Goal: Task Accomplishment & Management: Manage account settings

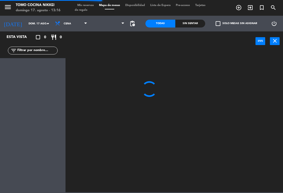
click at [75, 27] on span "Cena" at bounding box center [70, 24] width 37 height 12
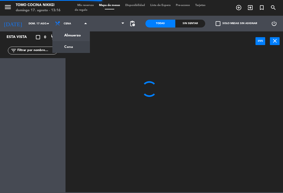
click at [75, 37] on ng-component "menu Tomo Cocina Nikkei [PERSON_NAME] 17. [PERSON_NAME] - 13:16 Mis reservas Ma…" at bounding box center [141, 96] width 283 height 192
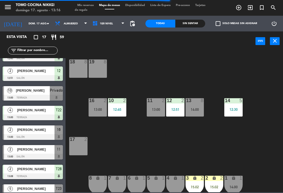
scroll to position [73, 0]
click at [114, 29] on span "1er Nivel" at bounding box center [108, 24] width 37 height 12
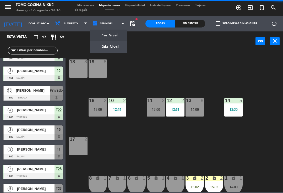
click at [114, 45] on ng-component "menu Tomo Cocina Nikkei [PERSON_NAME] 17. [PERSON_NAME] - 13:16 Mis reservas Ma…" at bounding box center [141, 96] width 283 height 192
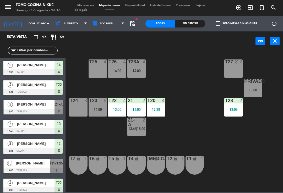
click at [262, 89] on div "13:00" at bounding box center [252, 90] width 18 height 4
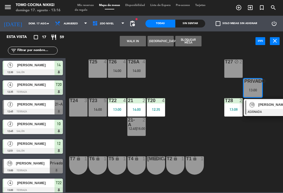
scroll to position [0, 0]
click at [256, 133] on div "T27 block 2 T25 4 T26A 4 14:00 T26 4 14:00 Privado 10 13:00 10 Coqui [PERSON_NA…" at bounding box center [175, 121] width 214 height 142
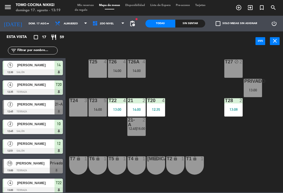
click at [88, 7] on span "Mis reservas" at bounding box center [86, 5] width 22 height 3
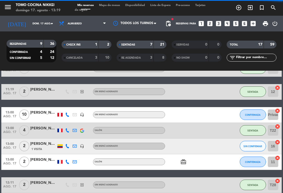
scroll to position [159, 0]
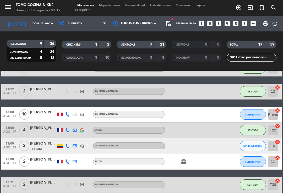
click at [255, 113] on span "CONFIRMADA" at bounding box center [252, 114] width 15 height 3
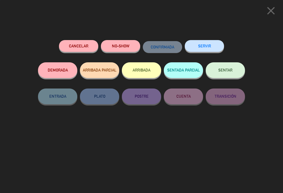
click at [192, 71] on button "SENTADA PARCIAL" at bounding box center [183, 70] width 39 height 16
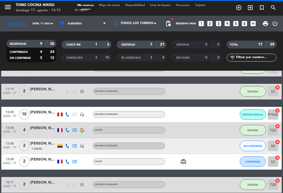
click at [254, 143] on button "SIN CONFIRMAR" at bounding box center [253, 146] width 26 height 10
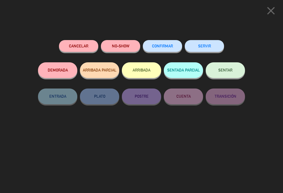
click at [113, 49] on button "NO-SHOW" at bounding box center [120, 46] width 39 height 12
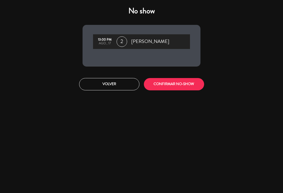
click at [157, 79] on button "CONFIRMAR NO-SHOW" at bounding box center [174, 84] width 60 height 12
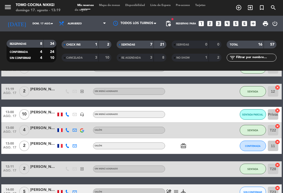
click at [249, 147] on button "CONFIRMADA" at bounding box center [253, 146] width 26 height 10
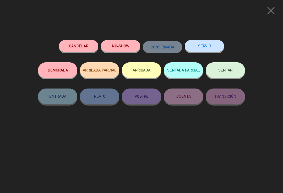
click at [232, 72] on span "SENTAR" at bounding box center [225, 70] width 14 height 4
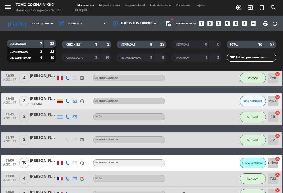
scroll to position [99, 0]
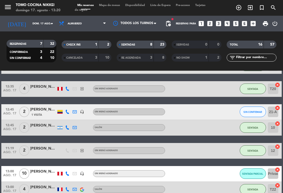
click at [258, 111] on span "SIN CONFIRMAR" at bounding box center [252, 111] width 19 height 3
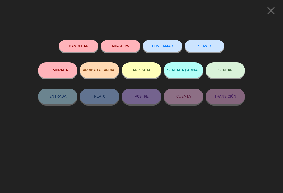
click at [131, 48] on button "NO-SHOW" at bounding box center [120, 46] width 39 height 12
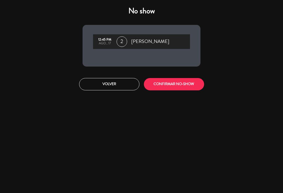
click at [187, 85] on button "CONFIRMAR NO-SHOW" at bounding box center [174, 84] width 60 height 12
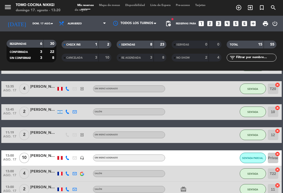
click at [197, 61] on div "NO SHOW 2 4" at bounding box center [196, 58] width 50 height 8
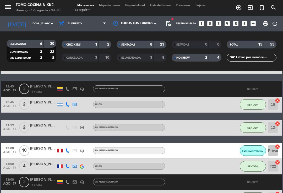
scroll to position [123, 0]
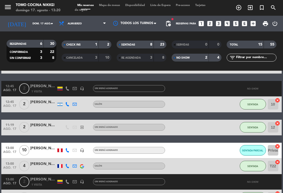
click at [198, 55] on div "2" at bounding box center [202, 58] width 10 height 6
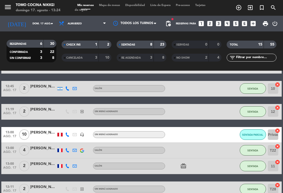
click at [91, 29] on span "Almuerzo" at bounding box center [82, 24] width 52 height 12
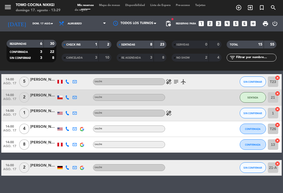
scroll to position [253, 0]
click at [122, 4] on span "Mapa de mesas" at bounding box center [109, 5] width 26 height 3
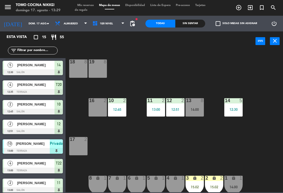
click at [141, 25] on div "Todas Sin sentar check_box_outline_blank Solo mesas sin asignar power_settings_…" at bounding box center [213, 24] width 145 height 16
click at [132, 24] on span "pending_actions" at bounding box center [132, 23] width 6 height 6
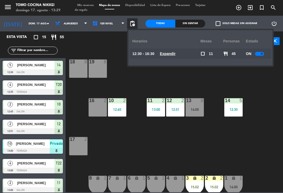
click at [259, 53] on div at bounding box center [259, 54] width 9 height 4
click at [129, 81] on div "18 8 19 8 16 2 10 2 12:45 11 2 13:00 12 2 12:51 13 8 14:00 14 5 12:30 17 2 7 lo…" at bounding box center [175, 121] width 214 height 142
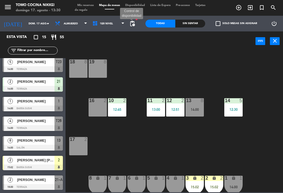
click at [135, 25] on span "pending_actions" at bounding box center [132, 23] width 6 height 6
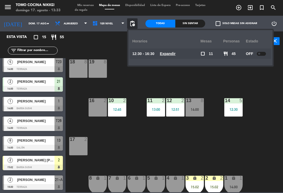
click at [168, 148] on div "18 8 19 8 16 2 10 2 12:45 11 2 13:00 12 2 12:51 13 8 14:00 14 5 12:30 17 2 7 lo…" at bounding box center [175, 121] width 214 height 142
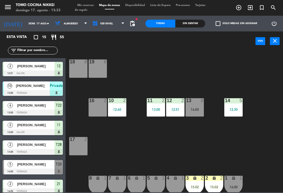
scroll to position [53, 0]
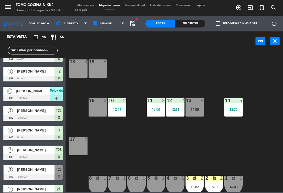
click at [99, 29] on span "1er Nivel" at bounding box center [108, 24] width 37 height 12
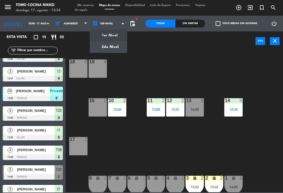
click at [105, 51] on ng-component "menu Tomo Cocina Nikkei [PERSON_NAME] 17. [PERSON_NAME] - 13:34 Mis reservas Ma…" at bounding box center [141, 96] width 283 height 192
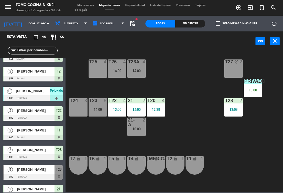
click at [95, 28] on span "2do Nivel" at bounding box center [108, 24] width 37 height 12
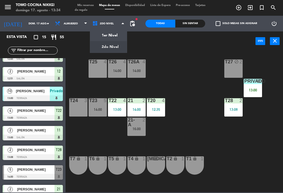
click at [101, 35] on ng-component "menu Tomo Cocina Nikkei [PERSON_NAME] 17. [PERSON_NAME] - 13:34 Mis reservas Ma…" at bounding box center [141, 96] width 283 height 192
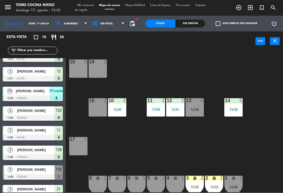
click at [98, 70] on div "19 8" at bounding box center [97, 68] width 18 height 18
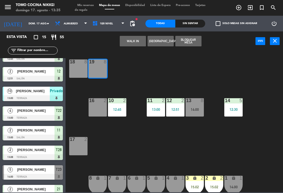
click at [133, 42] on button "WALK IN" at bounding box center [133, 41] width 26 height 10
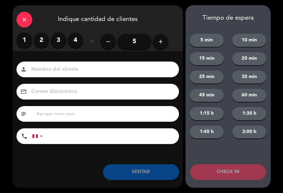
click at [166, 40] on button "add" at bounding box center [161, 42] width 16 height 16
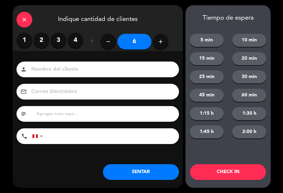
click at [166, 40] on button "add" at bounding box center [161, 42] width 16 height 16
click at [163, 40] on icon "add" at bounding box center [160, 41] width 6 height 6
type input "8"
click at [46, 65] on input at bounding box center [101, 69] width 141 height 9
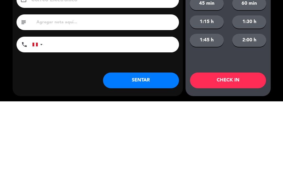
type input "[PERSON_NAME]"
click at [125, 128] on input "tel" at bounding box center [113, 136] width 131 height 16
type input "@"
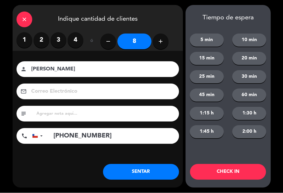
type input "[PHONE_NUMBER]"
click at [209, 43] on button "5 min" at bounding box center [207, 40] width 34 height 13
click at [209, 175] on button "CHECK IN" at bounding box center [228, 172] width 76 height 16
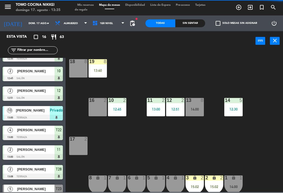
scroll to position [0, 0]
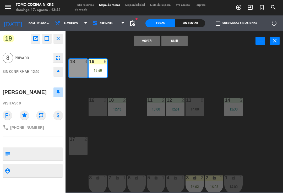
click at [137, 36] on button "Mover" at bounding box center [147, 41] width 26 height 10
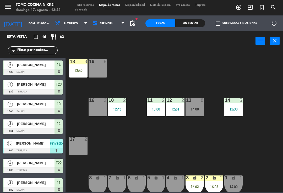
click at [79, 64] on div at bounding box center [78, 61] width 9 height 5
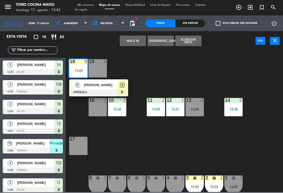
click at [99, 88] on div "[PERSON_NAME]" at bounding box center [100, 85] width 34 height 9
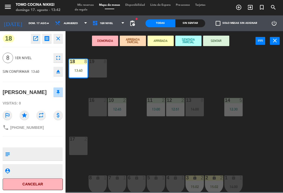
click at [213, 40] on button "SENTAR" at bounding box center [216, 41] width 26 height 10
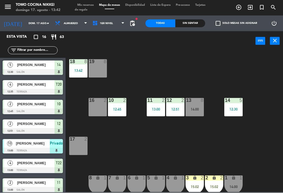
click at [112, 23] on span "1er Nivel" at bounding box center [108, 24] width 37 height 12
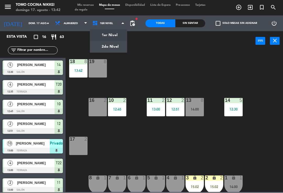
click at [112, 46] on ng-component "menu Tomo Cocina Nikkei [PERSON_NAME] 17. [PERSON_NAME] - 13:42 Mis reservas Ma…" at bounding box center [141, 96] width 283 height 192
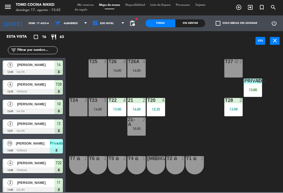
click at [120, 18] on span "2do Nivel" at bounding box center [108, 24] width 37 height 12
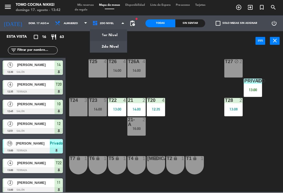
click at [112, 32] on ng-component "menu Tomo Cocina Nikkei [PERSON_NAME] 17. [PERSON_NAME] - 13:42 Mis reservas Ma…" at bounding box center [141, 96] width 283 height 192
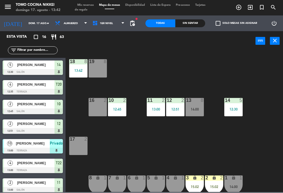
click at [195, 108] on div "14:00" at bounding box center [194, 110] width 18 height 4
click at [238, 74] on div "18 8 13:42 19 8 16 2 10 2 12:45 11 2 13:00 12 2 12:51 13 8 14:00 14 5 12:30 17 …" at bounding box center [175, 121] width 214 height 142
click at [116, 26] on span "1er Nivel" at bounding box center [108, 24] width 37 height 12
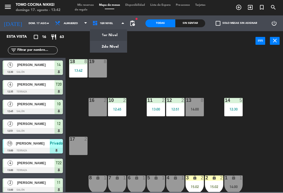
click at [119, 49] on ng-component "menu Tomo Cocina Nikkei [PERSON_NAME] 17. [PERSON_NAME] - 13:42 Mis reservas Ma…" at bounding box center [141, 96] width 283 height 192
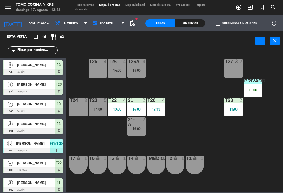
click at [102, 68] on div "T25 4" at bounding box center [97, 68] width 18 height 18
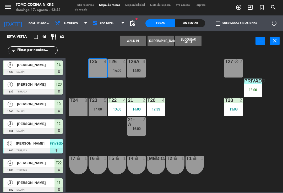
click at [135, 38] on button "WALK IN" at bounding box center [133, 41] width 26 height 10
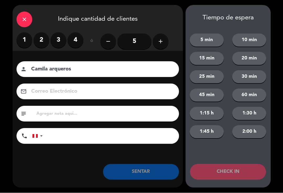
type input "Camila arqueros"
click at [58, 45] on label "3" at bounding box center [59, 40] width 16 height 16
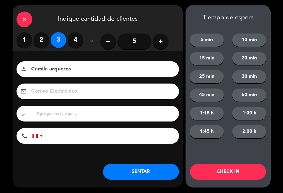
click at [86, 135] on input "tel" at bounding box center [113, 136] width 131 height 16
click at [250, 59] on button "20 min" at bounding box center [249, 58] width 34 height 13
click at [227, 168] on button "CHECK IN" at bounding box center [228, 172] width 76 height 16
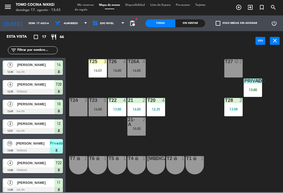
click at [76, 111] on div "T24 3" at bounding box center [78, 107] width 18 height 18
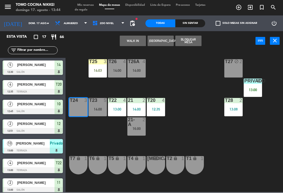
click at [132, 42] on button "WALK IN" at bounding box center [133, 41] width 26 height 10
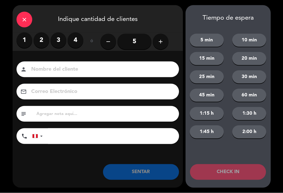
click at [46, 44] on label "2" at bounding box center [42, 40] width 16 height 16
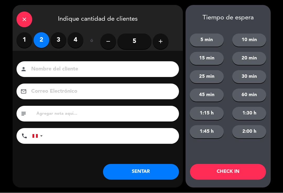
click at [137, 71] on input at bounding box center [101, 69] width 141 height 9
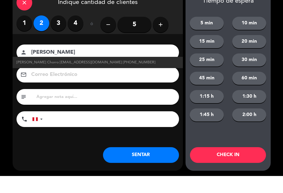
type input "[PERSON_NAME]"
click at [250, 70] on button "30 min" at bounding box center [249, 76] width 34 height 13
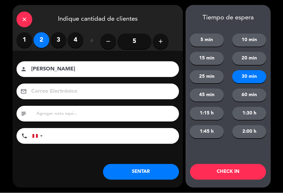
click at [246, 165] on button "CHECK IN" at bounding box center [228, 172] width 76 height 16
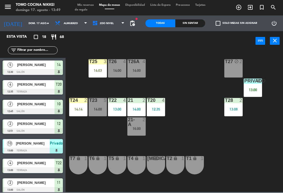
click at [119, 67] on div "T26 4 14:00" at bounding box center [117, 68] width 18 height 18
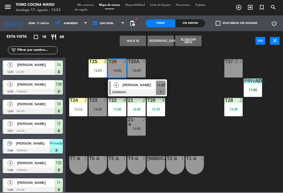
click at [151, 88] on div "[PERSON_NAME]" at bounding box center [139, 85] width 34 height 9
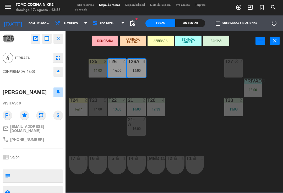
click at [225, 38] on button "SENTAR" at bounding box center [216, 41] width 26 height 10
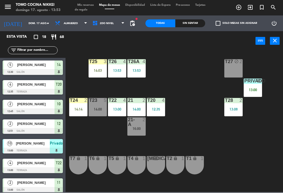
scroll to position [8, 0]
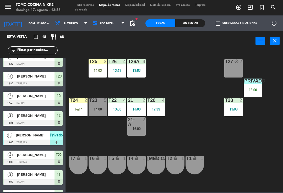
click at [193, 65] on div "T27 block 2 T25 3 14:03 T26A 4 13:53 T26 4 13:53 Privado 10 13:00 T24 2 14:14 T…" at bounding box center [175, 121] width 214 height 142
click at [96, 63] on div at bounding box center [97, 61] width 9 height 5
click at [171, 78] on div "T27 block 2 T25 3 14:03 T26A 4 14:00 T26 4 14:00 Privado 10 13:00 T24 2 14:14 T…" at bounding box center [175, 121] width 214 height 142
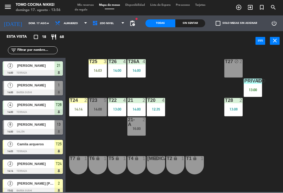
scroll to position [197, 0]
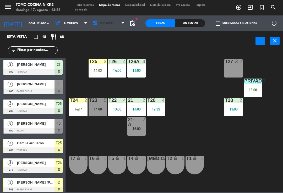
click at [107, 22] on span "2do Nivel" at bounding box center [107, 23] width 14 height 3
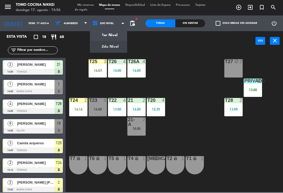
click at [116, 34] on ng-component "menu Tomo Cocina Nikkei [PERSON_NAME] 17. [PERSON_NAME] - 13:56 Mis reservas Ma…" at bounding box center [141, 96] width 283 height 192
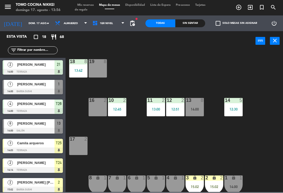
click at [204, 115] on div "13 8 14:00" at bounding box center [194, 107] width 18 height 18
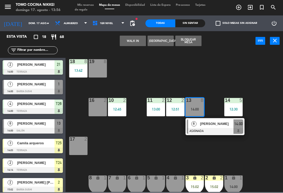
click at [202, 126] on span "[PERSON_NAME]" at bounding box center [217, 123] width 34 height 5
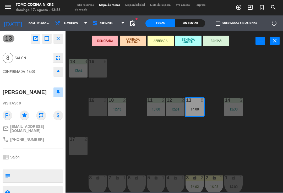
click at [193, 41] on button "SENTADA PARCIAL" at bounding box center [188, 41] width 26 height 10
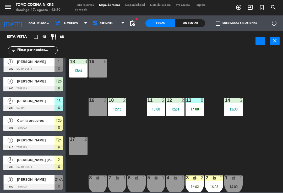
scroll to position [219, 0]
click at [99, 108] on div "16 2" at bounding box center [97, 107] width 18 height 18
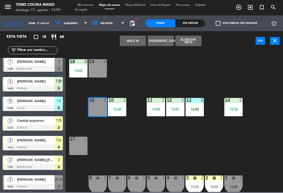
click at [132, 42] on button "WALK IN" at bounding box center [133, 41] width 26 height 10
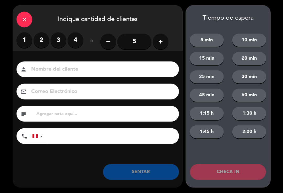
click at [42, 43] on label "2" at bounding box center [42, 40] width 16 height 16
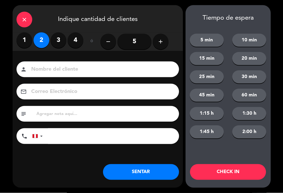
click at [53, 70] on input at bounding box center [101, 69] width 141 height 9
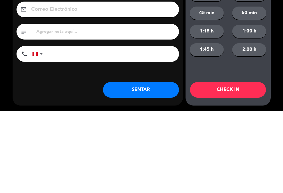
type input "[PERSON_NAME]"
click at [118, 128] on input "tel" at bounding box center [113, 136] width 131 height 16
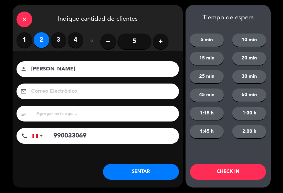
type input "990033069"
click at [159, 173] on button "SENTAR" at bounding box center [141, 172] width 76 height 16
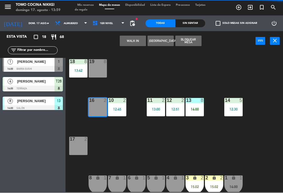
scroll to position [0, 0]
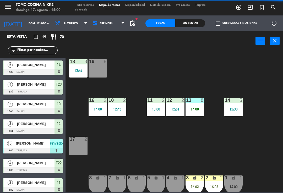
click at [119, 46] on div "power_input close" at bounding box center [160, 41] width 190 height 20
click at [113, 24] on span "1er Nivel" at bounding box center [108, 24] width 37 height 12
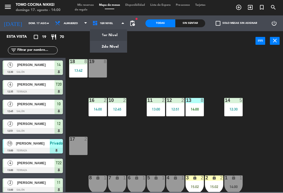
click at [109, 47] on ng-component "menu Tomo Cocina Nikkei [PERSON_NAME] 17. [PERSON_NAME] - 14:00 Mis reservas Ma…" at bounding box center [141, 96] width 283 height 192
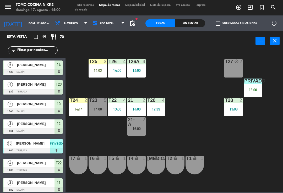
click at [99, 72] on div "14:03" at bounding box center [97, 71] width 18 height 4
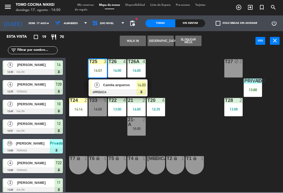
click at [113, 88] on span "Camila arqueros" at bounding box center [120, 84] width 34 height 5
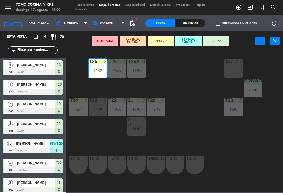
click at [218, 45] on button "SENTAR" at bounding box center [216, 41] width 26 height 10
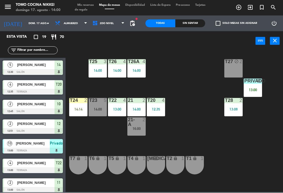
scroll to position [54, 0]
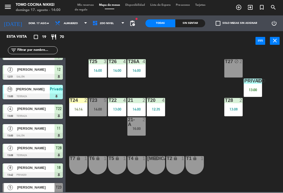
click at [204, 95] on div "T27 block 2 T25 3 14:00 T26A 4 14:00 T26 4 14:00 Privado 10 13:00 T24 2 14:14 T…" at bounding box center [175, 121] width 214 height 142
click at [116, 24] on span "2do Nivel" at bounding box center [108, 24] width 37 height 12
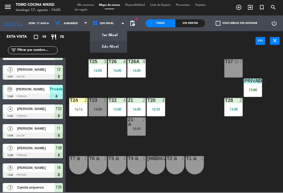
click at [116, 34] on ng-component "menu Tomo Cocina Nikkei [PERSON_NAME] 17. [PERSON_NAME] - 14:00 Mis reservas Ma…" at bounding box center [141, 96] width 283 height 192
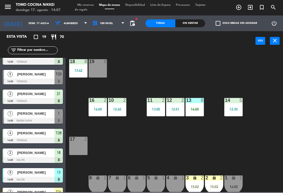
scroll to position [188, 0]
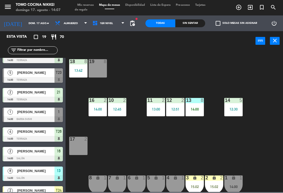
click at [113, 26] on span "1er Nivel" at bounding box center [108, 24] width 37 height 12
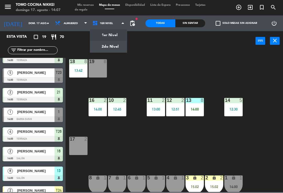
click at [118, 47] on ng-component "menu Tomo Cocina Nikkei [PERSON_NAME] 17. [PERSON_NAME] - 14:07 Mis reservas Ma…" at bounding box center [141, 96] width 283 height 192
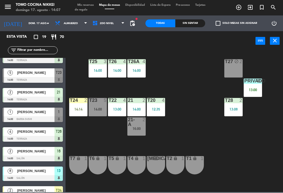
click at [91, 108] on div "14:00" at bounding box center [97, 110] width 18 height 4
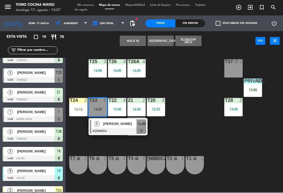
click at [99, 125] on div "5" at bounding box center [96, 124] width 11 height 9
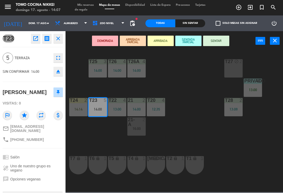
click at [187, 45] on button "SENTADA PARCIAL" at bounding box center [188, 41] width 26 height 10
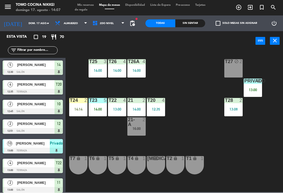
scroll to position [0, 0]
click at [103, 106] on div "T23 5 14:00" at bounding box center [97, 107] width 18 height 18
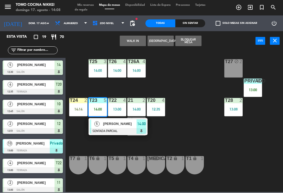
click at [129, 124] on span "[PERSON_NAME]" at bounding box center [120, 123] width 34 height 5
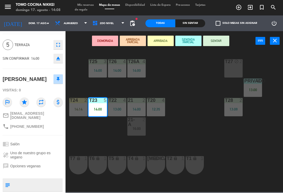
scroll to position [16, 0]
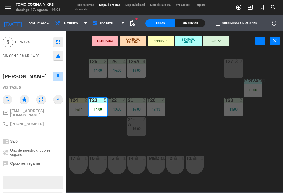
click at [215, 40] on button "SENTAR" at bounding box center [216, 41] width 26 height 10
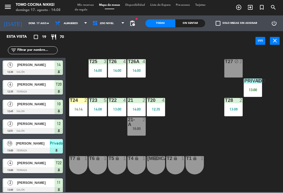
scroll to position [0, 0]
click at [190, 72] on div "T27 block 2 T25 3 14:00 T26A 4 14:00 T26 4 14:00 Privado 10 13:00 T24 2 14:14 T…" at bounding box center [175, 121] width 214 height 142
click at [113, 26] on span "2do Nivel" at bounding box center [108, 24] width 37 height 12
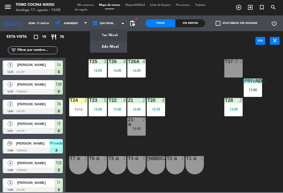
click at [115, 34] on ng-component "menu Tomo Cocina Nikkei [PERSON_NAME] 17. [PERSON_NAME] - 14:08 Mis reservas Ma…" at bounding box center [141, 96] width 283 height 192
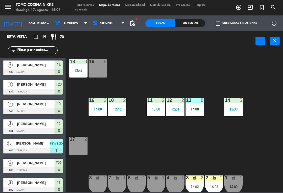
click at [210, 177] on div "lock" at bounding box center [214, 178] width 9 height 5
click at [266, 153] on div "18 8 13:42 19 8 16 2 14:00 10 2 12:45 11 2 13:00 12 2 12:51 13 8 14:00 14 5 12:…" at bounding box center [175, 121] width 214 height 142
click at [240, 180] on div "1" at bounding box center [240, 178] width 3 height 5
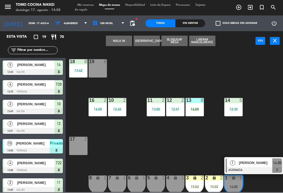
click at [263, 167] on div "[PERSON_NAME]" at bounding box center [255, 163] width 34 height 9
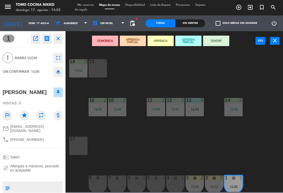
click at [224, 38] on button "SENTAR" at bounding box center [216, 41] width 26 height 10
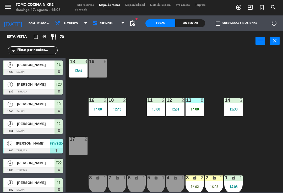
click at [249, 69] on div "18 8 13:42 19 8 16 2 14:00 10 2 12:45 11 2 13:00 12 2 12:51 13 8 14:00 14 5 12:…" at bounding box center [175, 121] width 214 height 142
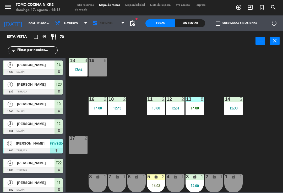
click at [111, 25] on span "1er Nivel" at bounding box center [108, 24] width 37 height 12
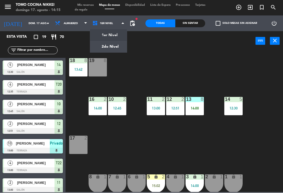
click at [106, 49] on ng-component "menu Tomo Cocina Nikkei [PERSON_NAME] 17. [PERSON_NAME] - 14:15 Mis reservas Ma…" at bounding box center [141, 96] width 283 height 192
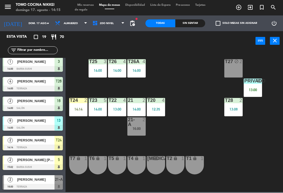
scroll to position [239, 0]
click at [84, 109] on div "14:14" at bounding box center [78, 110] width 18 height 4
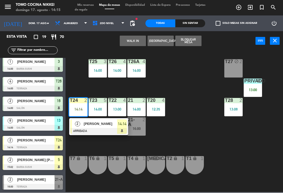
click at [108, 128] on div "[PERSON_NAME]" at bounding box center [100, 124] width 34 height 9
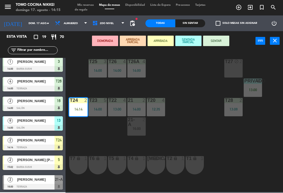
click at [220, 44] on button "SENTAR" at bounding box center [216, 41] width 26 height 10
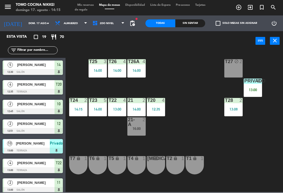
scroll to position [74, 0]
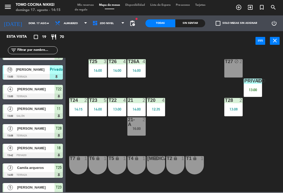
click at [187, 163] on div "T1 lock 1" at bounding box center [194, 165] width 18 height 18
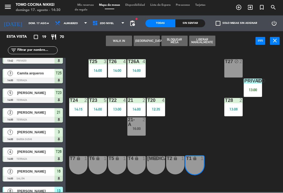
scroll to position [169, 0]
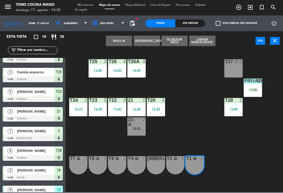
click at [188, 21] on div "Sin sentar" at bounding box center [190, 24] width 30 height 8
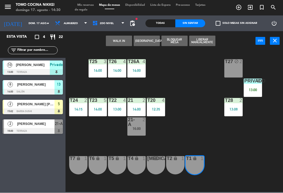
scroll to position [0, 0]
click at [121, 28] on span "2do Nivel" at bounding box center [108, 24] width 37 height 12
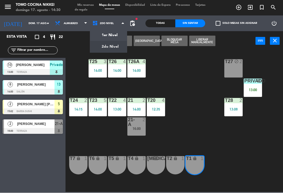
click at [117, 32] on ng-component "menu Tomo Cocina Nikkei [PERSON_NAME] 17. [PERSON_NAME] - 14:30 Mis reservas Ma…" at bounding box center [141, 96] width 283 height 192
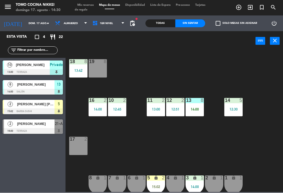
click at [201, 112] on div "13 8 14:00" at bounding box center [194, 107] width 18 height 18
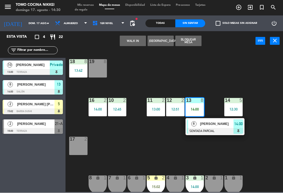
click at [217, 125] on span "[PERSON_NAME]" at bounding box center [217, 123] width 34 height 5
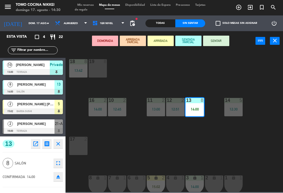
click at [221, 43] on button "SENTAR" at bounding box center [216, 41] width 26 height 10
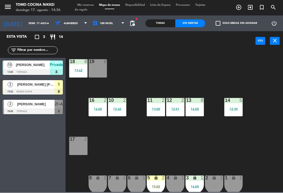
click at [118, 23] on span "1er Nivel" at bounding box center [108, 24] width 37 height 12
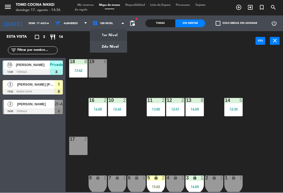
click at [116, 49] on ng-component "menu Tomo Cocina Nikkei [PERSON_NAME] 17. [PERSON_NAME] - 14:36 Mis reservas Ma…" at bounding box center [141, 96] width 283 height 192
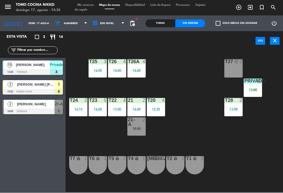
click at [251, 92] on div "13:00" at bounding box center [252, 90] width 18 height 4
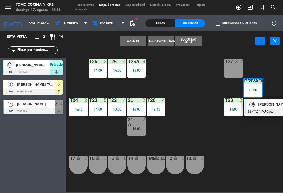
click at [266, 107] on span "[PERSON_NAME]" at bounding box center [275, 104] width 34 height 5
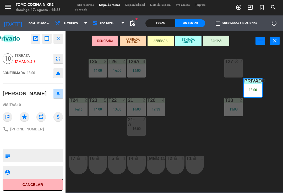
click at [211, 43] on button "SENTAR" at bounding box center [216, 41] width 26 height 10
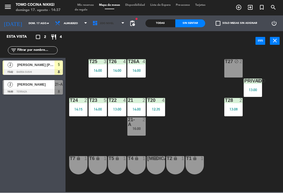
click at [121, 25] on span "2do Nivel" at bounding box center [108, 24] width 37 height 12
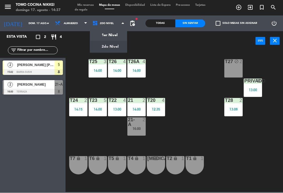
click at [117, 37] on ng-component "menu Tomo Cocina Nikkei [PERSON_NAME] 17. [PERSON_NAME] - 14:37 Mis reservas Ma…" at bounding box center [141, 96] width 283 height 192
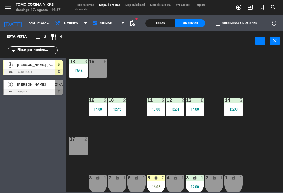
click at [239, 111] on div "12:30" at bounding box center [233, 110] width 18 height 4
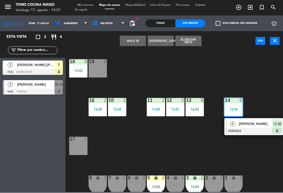
click at [242, 129] on div at bounding box center [253, 131] width 56 height 6
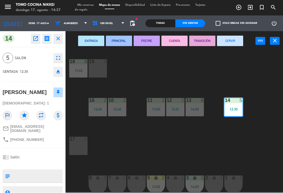
click at [232, 42] on button "SERVIR" at bounding box center [230, 41] width 26 height 10
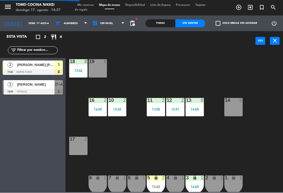
click at [238, 71] on div "18 8 13:42 19 8 16 2 14:00 10 2 12:45 11 2 13:00 12 2 12:51 13 8 14:00 14 5 17 …" at bounding box center [175, 121] width 214 height 142
click at [104, 106] on div "16 2 14:00" at bounding box center [97, 107] width 18 height 18
click at [181, 71] on div "18 8 13:42 19 8 16 2 14:00 10 2 12:45 11 2 13:00 12 2 12:51 13 8 14:00 14 5 17 …" at bounding box center [175, 121] width 214 height 142
click at [164, 108] on div "13:00" at bounding box center [156, 110] width 18 height 4
click at [192, 71] on div "18 8 13:42 19 8 16 2 14:00 10 2 12:45 11 2 13:00 12 2 12:51 13 8 14:00 14 5 17 …" at bounding box center [175, 121] width 214 height 142
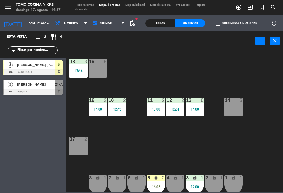
click at [178, 105] on div "12 2 12:51" at bounding box center [175, 107] width 18 height 18
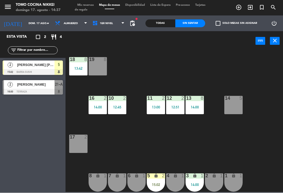
scroll to position [2, 0]
click at [180, 105] on div "12:51" at bounding box center [175, 107] width 18 height 4
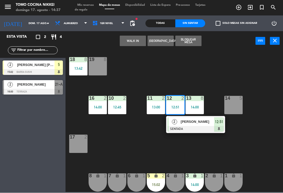
click at [212, 125] on div "[PERSON_NAME]" at bounding box center [197, 122] width 34 height 9
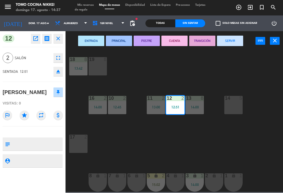
click at [233, 38] on button "SERVIR" at bounding box center [230, 41] width 26 height 10
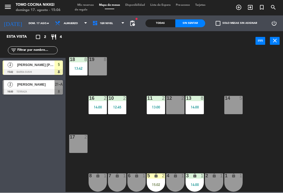
click at [196, 121] on div "18 8 13:42 19 8 16 2 14:00 10 2 12:45 11 2 13:00 12 2 13 8 14:00 14 5 17 2 7 lo…" at bounding box center [175, 121] width 214 height 142
click at [197, 109] on div "14:00" at bounding box center [194, 107] width 18 height 4
click at [153, 153] on div "18 8 13:42 19 8 16 2 14:00 10 2 12:45 11 2 13:00 12 2 13 8 14:00 14 5 17 2 7 lo…" at bounding box center [175, 121] width 214 height 142
click at [119, 105] on div "12:45" at bounding box center [117, 107] width 18 height 4
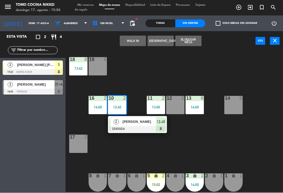
click at [170, 73] on div "18 8 13:42 19 8 16 2 14:00 10 2 12:45 2 [PERSON_NAME] SENTADA 12:45 11 2 13:00 …" at bounding box center [175, 121] width 214 height 142
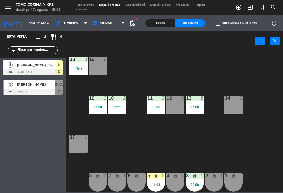
click at [152, 108] on div "13:00" at bounding box center [156, 107] width 18 height 4
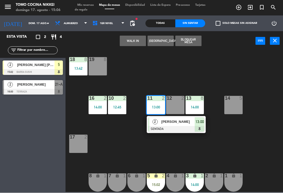
click at [185, 123] on span "[PERSON_NAME]" at bounding box center [178, 121] width 34 height 5
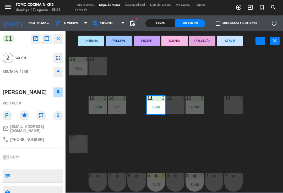
click at [227, 41] on button "SERVIR" at bounding box center [230, 41] width 26 height 10
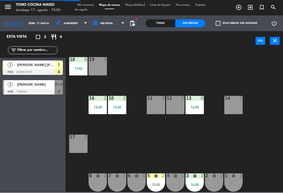
click at [229, 66] on div "18 8 13:42 19 8 16 2 14:00 10 2 12:45 11 2 12 2 13 8 14:00 14 5 17 2 7 lock 1 8…" at bounding box center [175, 121] width 214 height 142
click at [97, 107] on div "14:00" at bounding box center [97, 107] width 18 height 4
click at [153, 89] on div "18 8 13:42 19 8 16 2 14:00 10 2 12:45 11 2 12 2 13 8 14:00 14 5 17 2 7 lock 1 8…" at bounding box center [175, 121] width 214 height 142
click at [124, 107] on div "12:45" at bounding box center [117, 107] width 18 height 4
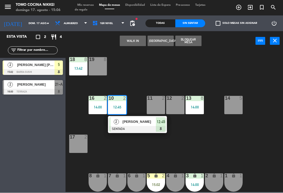
click at [151, 125] on div "[PERSON_NAME]" at bounding box center [139, 122] width 34 height 9
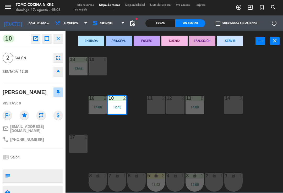
click at [223, 40] on button "SERVIR" at bounding box center [230, 41] width 26 height 10
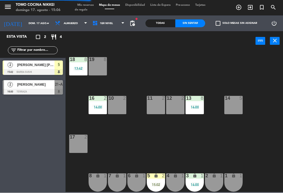
click at [102, 107] on div "14:00" at bounding box center [97, 107] width 18 height 4
click at [207, 113] on div "18 8 13:42 19 8 16 2 14:00 10 2 11 2 12 2 13 8 14:00 14 5 17 2 7 lock 1 8 lock …" at bounding box center [175, 121] width 214 height 142
click at [199, 113] on div "13 8 14:00" at bounding box center [194, 105] width 18 height 18
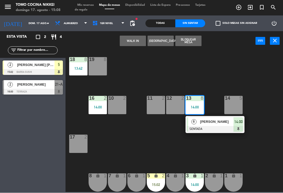
click at [110, 135] on div "18 8 13:42 19 8 16 2 14:00 10 2 11 2 12 2 13 8 14:00 8 [PERSON_NAME] SENTADA 14…" at bounding box center [175, 121] width 214 height 142
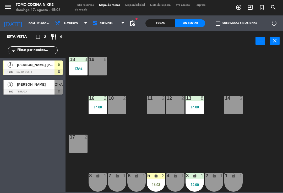
click at [97, 107] on div "14:00" at bounding box center [97, 107] width 18 height 4
click at [78, 68] on div "13:42" at bounding box center [78, 69] width 18 height 4
click at [77, 108] on div "18 8 13:42 19 8 16 2 14:00 10 2 11 2 12 2 13 8 14:00 14 5 17 2 7 lock 1 8 lock …" at bounding box center [175, 121] width 214 height 142
click at [98, 26] on span "1er Nivel" at bounding box center [108, 24] width 37 height 12
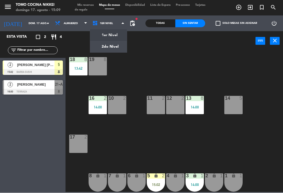
click at [102, 41] on ng-component "menu Tomo Cocina Nikkei [PERSON_NAME] 17. [PERSON_NAME] - 15:09 Mis reservas Ma…" at bounding box center [141, 96] width 283 height 192
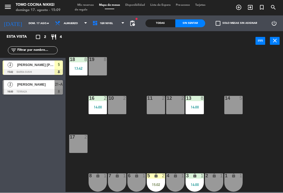
click at [102, 25] on span "1er Nivel" at bounding box center [108, 24] width 37 height 12
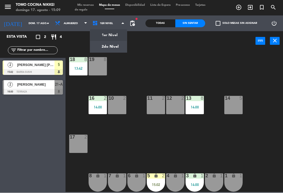
click at [105, 47] on ng-component "menu Tomo Cocina Nikkei [PERSON_NAME] 17. [PERSON_NAME] - 15:09 Mis reservas Ma…" at bounding box center [141, 96] width 283 height 192
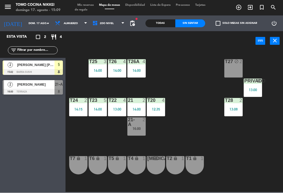
click at [77, 106] on div "T24 2 14:15" at bounding box center [78, 107] width 18 height 18
click at [94, 147] on div "T27 block 2 T25 3 14:00 T26A 4 14:00 T26 4 14:00 Privado 10 13:00 T24 2 14:15 T…" at bounding box center [175, 121] width 214 height 142
click at [98, 75] on div "T25 3 14:00" at bounding box center [97, 68] width 18 height 18
click at [114, 143] on div "T27 block 2 T25 3 14:00 T26A 4 14:00 T26 4 14:00 Privado 10 13:00 T24 2 14:15 T…" at bounding box center [175, 121] width 214 height 142
click at [135, 113] on div "21 2 14:00" at bounding box center [136, 107] width 18 height 18
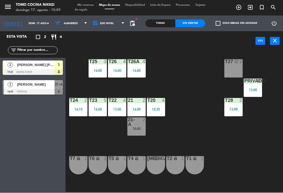
click at [111, 141] on div "T27 block 2 T25 3 14:00 T26A 4 14:00 T26 4 14:00 Privado 10 13:00 T24 2 14:15 T…" at bounding box center [175, 121] width 214 height 142
click at [236, 121] on div "T27 block 2 T25 3 14:00 T26A 4 14:00 T26 4 14:00 Privado 10 13:00 T24 2 14:15 T…" at bounding box center [175, 121] width 214 height 142
click at [226, 110] on div "13:08" at bounding box center [233, 110] width 18 height 4
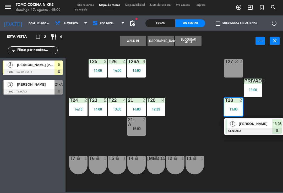
click at [170, 142] on div "T27 block 2 T25 3 14:00 T26A 4 14:00 T26 4 14:00 Privado 10 13:00 T24 2 14:15 T…" at bounding box center [175, 121] width 214 height 142
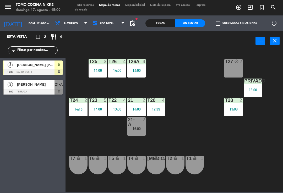
click at [111, 110] on div "13:00" at bounding box center [117, 110] width 18 height 4
click at [85, 136] on div "T27 block 2 T25 3 14:00 T26A 4 14:00 T26 4 14:00 Privado 10 13:00 T24 2 14:15 T…" at bounding box center [175, 121] width 214 height 142
click at [84, 104] on div "T24 2 14:15" at bounding box center [78, 107] width 18 height 18
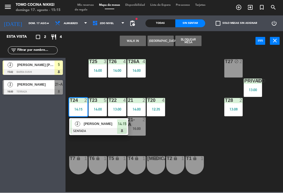
click at [120, 130] on div at bounding box center [98, 131] width 56 height 6
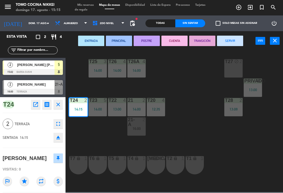
click at [226, 42] on button "SERVIR" at bounding box center [230, 41] width 26 height 10
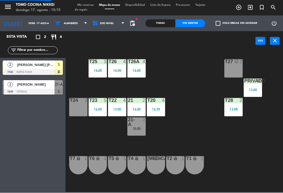
click at [208, 97] on div "T27 block 2 T25 3 14:00 T26A 4 14:00 T26 4 14:00 Privado 10 13:00 T24 3 T23 5 1…" at bounding box center [175, 121] width 214 height 142
click at [139, 102] on div at bounding box center [136, 100] width 9 height 5
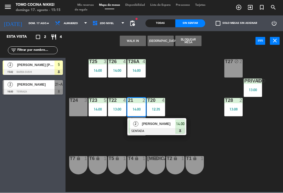
click at [118, 28] on span "2do Nivel" at bounding box center [108, 24] width 37 height 12
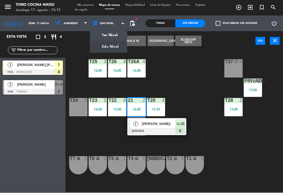
click at [112, 36] on ng-component "menu Tomo Cocina Nikkei [PERSON_NAME] 17. [PERSON_NAME] - 15:15 Mis reservas Ma…" at bounding box center [141, 96] width 283 height 192
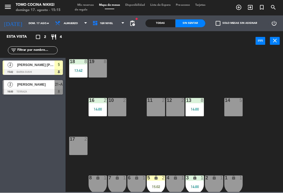
click at [197, 183] on div "3 lock 1 14:00" at bounding box center [194, 185] width 18 height 18
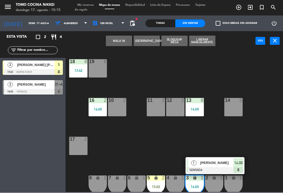
click at [219, 164] on span "[PERSON_NAME]" at bounding box center [217, 162] width 34 height 5
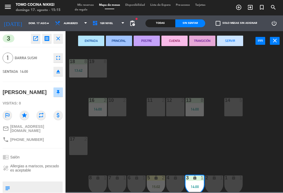
click at [238, 41] on button "SERVIR" at bounding box center [230, 41] width 26 height 10
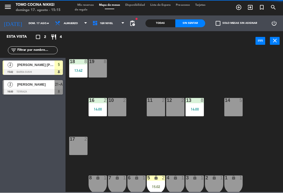
click at [82, 70] on div "13:42" at bounding box center [78, 71] width 18 height 4
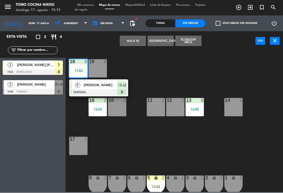
click at [117, 89] on div "[PERSON_NAME]" at bounding box center [100, 85] width 34 height 9
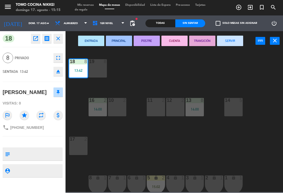
click at [235, 42] on button "SERVIR" at bounding box center [230, 41] width 26 height 10
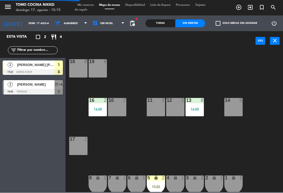
click at [193, 75] on div "18 8 19 8 16 2 14:00 10 2 11 2 12 2 13 8 14:00 14 5 17 2 7 lock 1 8 lock 1 6 lo…" at bounding box center [175, 121] width 214 height 142
click at [109, 28] on span "1er Nivel" at bounding box center [108, 24] width 37 height 12
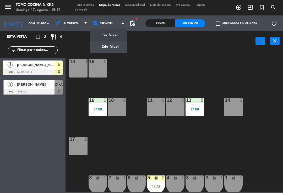
click at [119, 47] on ng-component "menu Tomo Cocina Nikkei [PERSON_NAME] 17. [PERSON_NAME] - 15:17 Mis reservas Ma…" at bounding box center [141, 96] width 283 height 192
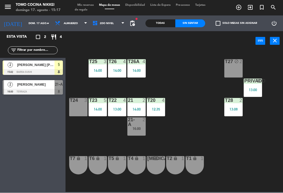
click at [141, 69] on div "14:00" at bounding box center [136, 71] width 18 height 4
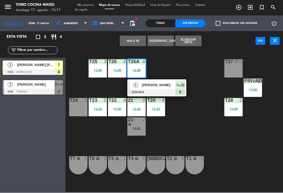
click at [174, 81] on div "[PERSON_NAME]" at bounding box center [158, 85] width 34 height 9
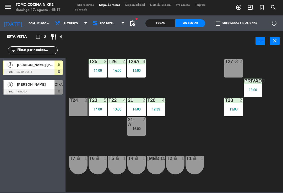
click at [102, 72] on div "14:00" at bounding box center [97, 71] width 18 height 4
click at [175, 79] on div "T27 block 2 T25 3 14:00 T26A 4 14:00 T26 4 14:00 Privado 10 13:00 T24 3 T23 5 1…" at bounding box center [175, 121] width 214 height 142
click at [119, 111] on div "13:00" at bounding box center [117, 110] width 18 height 4
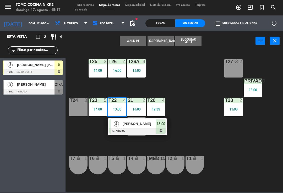
click at [155, 126] on span "[PERSON_NAME]" at bounding box center [140, 123] width 34 height 5
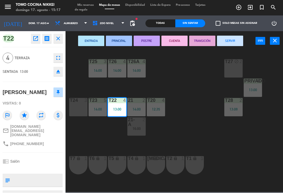
click at [230, 40] on button "SERVIR" at bounding box center [230, 41] width 26 height 10
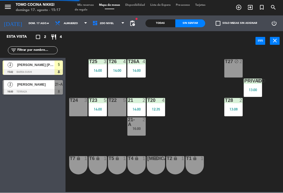
click at [180, 87] on div "T27 block 2 T25 3 14:00 T26A 4 14:00 T26 4 14:00 Privado 10 13:00 T24 3 T23 5 1…" at bounding box center [175, 121] width 214 height 142
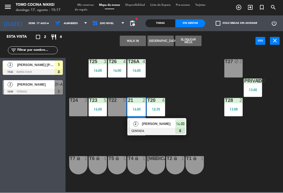
click at [26, 27] on input "dom. 17 ago." at bounding box center [44, 24] width 36 height 8
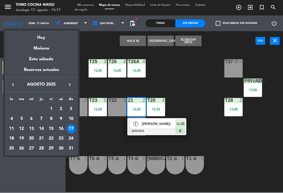
click at [18, 20] on div at bounding box center [141, 96] width 283 height 193
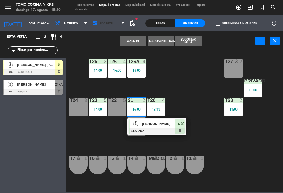
click at [109, 25] on span "2do Nivel" at bounding box center [107, 23] width 14 height 3
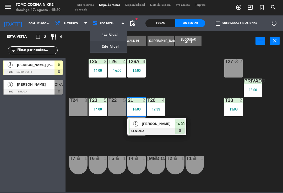
click at [114, 36] on ng-component "menu Tomo Cocina Nikkei [PERSON_NAME] 17. [PERSON_NAME] - 15:20 Mis reservas Ma…" at bounding box center [141, 96] width 283 height 192
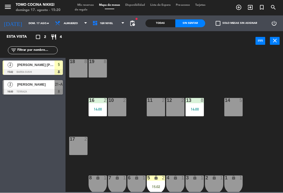
click at [147, 109] on div "11 2" at bounding box center [156, 107] width 18 height 18
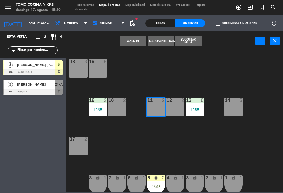
click at [134, 39] on button "WALK IN" at bounding box center [133, 41] width 26 height 10
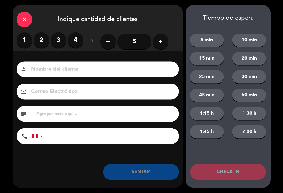
click at [45, 37] on label "2" at bounding box center [42, 40] width 16 height 16
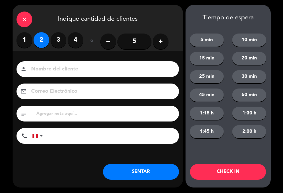
click at [53, 69] on input at bounding box center [101, 69] width 141 height 9
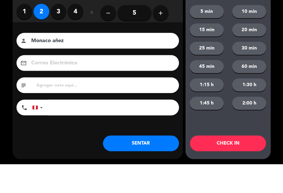
scroll to position [2, 0]
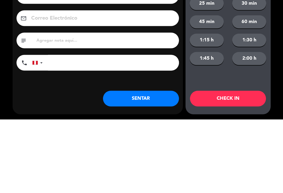
type input "Monaco añez"
click at [153, 128] on input "tel" at bounding box center [113, 136] width 131 height 16
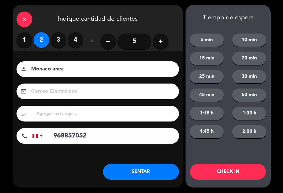
type input "968857052"
click at [136, 174] on button "SENTAR" at bounding box center [141, 172] width 76 height 16
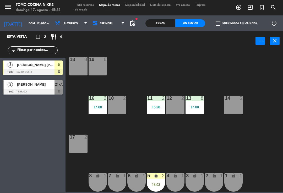
click at [116, 28] on span "1er Nivel" at bounding box center [108, 24] width 37 height 12
click at [117, 48] on ng-component "menu Tomo Cocina Nikkei [PERSON_NAME] 17. [PERSON_NAME] - 15:22 Mis reservas Ma…" at bounding box center [141, 96] width 283 height 192
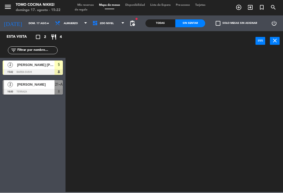
scroll to position [0, 0]
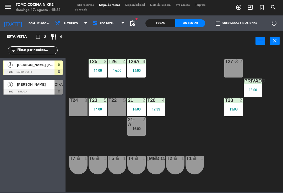
click at [102, 106] on div "T23 5 14:00" at bounding box center [97, 107] width 18 height 18
click at [189, 74] on div "T27 block 2 T25 3 14:00 T26A 4 14:00 T26 4 14:00 Privado 10 13:00 T24 3 T23 5 1…" at bounding box center [175, 121] width 214 height 142
click at [134, 127] on div "16:00" at bounding box center [136, 129] width 18 height 4
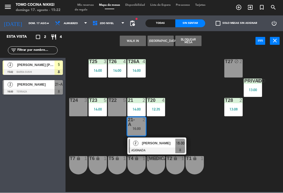
click at [120, 23] on span "2do Nivel" at bounding box center [108, 24] width 37 height 12
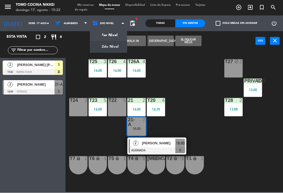
click at [113, 36] on ng-component "menu Tomo Cocina Nikkei [PERSON_NAME] 17. [PERSON_NAME] - 15:22 Mis reservas Ma…" at bounding box center [141, 96] width 283 height 192
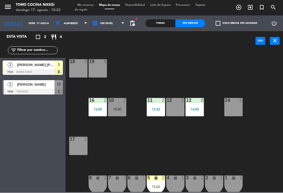
click at [154, 109] on div "15:20" at bounding box center [156, 110] width 18 height 4
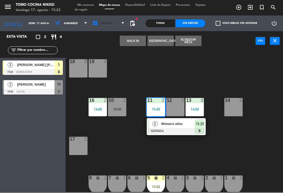
click at [111, 28] on span "1er Nivel" at bounding box center [108, 24] width 37 height 12
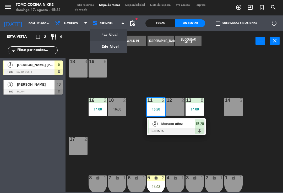
click at [115, 49] on ng-component "menu Tomo Cocina Nikkei [PERSON_NAME] 17. [PERSON_NAME] - 15:22 Mis reservas Ma…" at bounding box center [141, 96] width 283 height 192
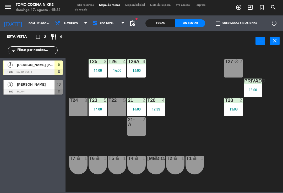
click at [157, 27] on div "Todas" at bounding box center [160, 24] width 30 height 8
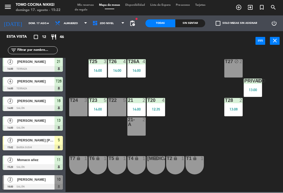
scroll to position [101, 0]
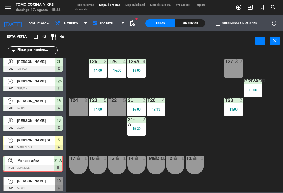
click at [186, 127] on div "T27 block 2 T25 3 14:00 T26A 4 14:00 T26 4 14:00 Privado 10 13:00 T24 3 T23 5 1…" at bounding box center [175, 121] width 214 height 142
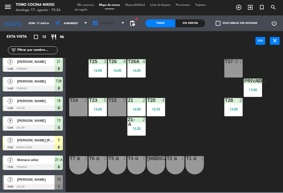
click at [120, 23] on span "2do Nivel" at bounding box center [108, 24] width 37 height 12
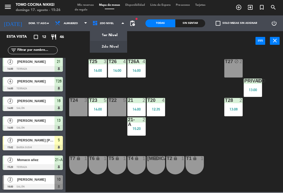
click at [191, 77] on div "T27 block 2 T25 3 14:00 T26A 4 14:00 T26 4 14:00 Privado 10 13:00 T24 3 T23 5 1…" at bounding box center [175, 121] width 214 height 142
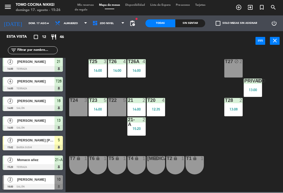
click at [232, 111] on div "13:08" at bounding box center [233, 110] width 18 height 4
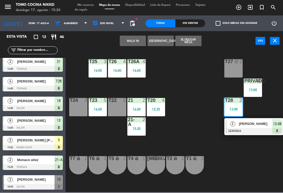
click at [254, 125] on span "[PERSON_NAME]" at bounding box center [256, 123] width 34 height 5
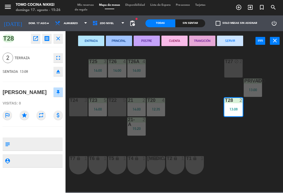
click at [236, 38] on button "SERVIR" at bounding box center [230, 41] width 26 height 10
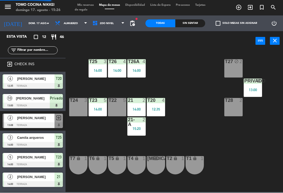
click at [193, 104] on div "T27 block 2 T25 3 14:00 T26A 4 14:00 T26 4 14:00 Privado 10 13:00 T24 3 T23 5 1…" at bounding box center [175, 121] width 214 height 142
click at [152, 105] on div "T20 4 12:35" at bounding box center [156, 107] width 18 height 18
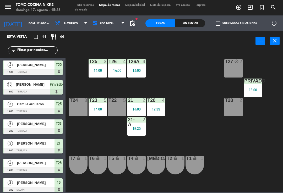
click at [224, 146] on div "T27 block 2 T25 3 14:00 T26A 4 14:00 T26 4 14:00 Privado 10 13:00 T24 3 T23 5 1…" at bounding box center [175, 121] width 214 height 142
click at [139, 106] on div "21 2 14:00" at bounding box center [136, 107] width 18 height 18
click at [194, 118] on div "T27 block 2 T25 3 14:00 T26A 4 14:00 T26 4 14:00 Privado 10 13:00 T24 3 T23 5 1…" at bounding box center [175, 121] width 214 height 142
click at [159, 106] on div "T20 4 12:35" at bounding box center [156, 107] width 18 height 18
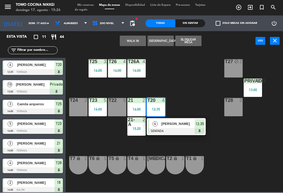
click at [193, 125] on span "[PERSON_NAME]" at bounding box center [178, 123] width 34 height 5
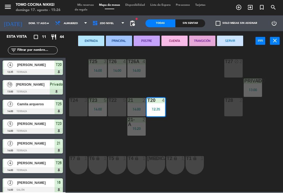
click at [238, 40] on button "SERVIR" at bounding box center [230, 41] width 26 height 10
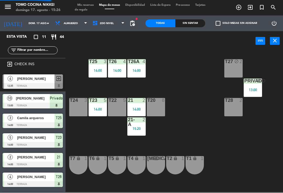
click at [189, 103] on div "T27 block 2 T25 3 14:00 T26A 4 14:00 T26 4 14:00 Privado 10 13:00 T24 3 T23 5 1…" at bounding box center [175, 121] width 214 height 142
click at [134, 108] on div "14:00" at bounding box center [136, 110] width 18 height 4
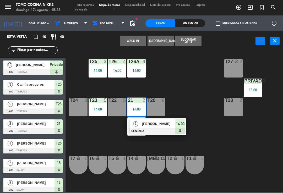
click at [195, 100] on div "T27 block 2 T25 3 14:00 T26A 4 14:00 T26 4 14:00 Privado 10 13:00 T24 3 T23 5 1…" at bounding box center [175, 121] width 214 height 142
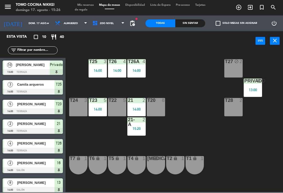
click at [135, 73] on div "14:00" at bounding box center [136, 71] width 18 height 4
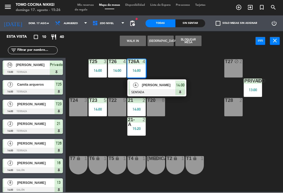
click at [198, 63] on div "T27 block 2 T25 3 14:00 T26A 4 14:00 4 [PERSON_NAME] SENTADA 14:00 T26 4 14:00 …" at bounding box center [175, 121] width 214 height 142
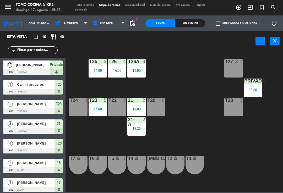
click at [107, 63] on div "T26" at bounding box center [108, 61] width 9 height 5
click at [196, 73] on div "T27 block 2 T25 3 14:00 T26A 4 14:00 T26 4 14:00 Privado 10 13:00 T24 3 T23 5 1…" at bounding box center [175, 121] width 214 height 142
click at [140, 69] on div "14:00" at bounding box center [136, 71] width 18 height 4
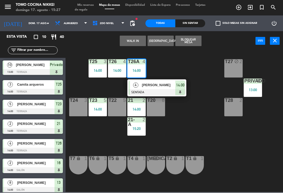
click at [171, 84] on span "[PERSON_NAME]" at bounding box center [159, 84] width 34 height 5
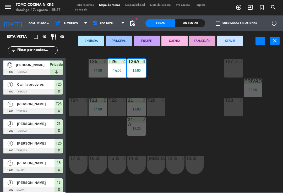
click at [232, 40] on button "SERVIR" at bounding box center [230, 41] width 26 height 10
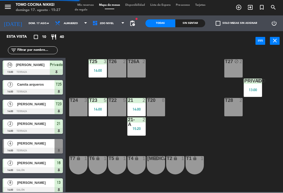
click at [99, 67] on div "T25 3 14:00" at bounding box center [97, 68] width 18 height 18
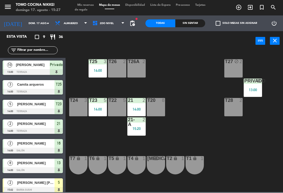
click at [170, 78] on div "T27 block 2 T25 3 14:00 T26A 2 T26 2 Privado 10 13:00 T24 3 T23 5 14:00 T22 5 2…" at bounding box center [175, 121] width 214 height 142
click at [102, 104] on div "T23 5 14:00" at bounding box center [97, 107] width 18 height 18
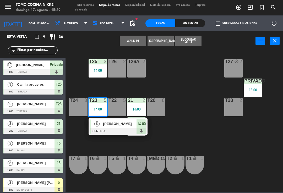
click at [97, 66] on div "T25 3 14:00" at bounding box center [97, 68] width 18 height 18
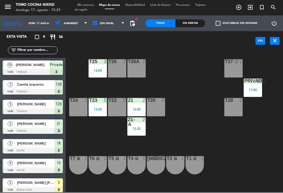
click at [188, 69] on div "T27 block 2 T25 3 14:00 T26A 2 T26 2 Privado 10 13:00 T24 3 T23 5 14:00 T22 5 2…" at bounding box center [175, 121] width 214 height 142
click at [93, 71] on div "14:00" at bounding box center [97, 71] width 18 height 4
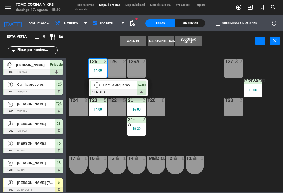
click at [139, 86] on span "14:00" at bounding box center [141, 85] width 8 height 6
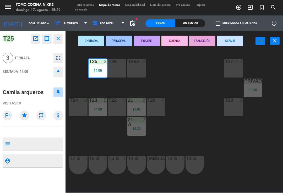
click at [235, 43] on button "SERVIR" at bounding box center [230, 41] width 26 height 10
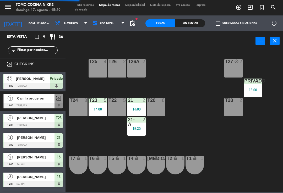
click at [213, 93] on div "T27 block 2 T25 4 T26A 2 T26 2 Privado 10 13:00 T24 3 T23 5 14:00 T22 5 21 2 14…" at bounding box center [175, 121] width 214 height 142
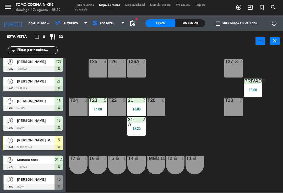
scroll to position [23, 0]
click at [81, 7] on span "Mis reservas" at bounding box center [86, 5] width 22 height 3
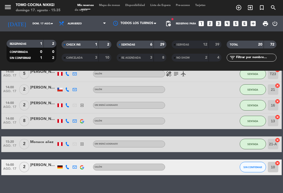
scroll to position [114, 0]
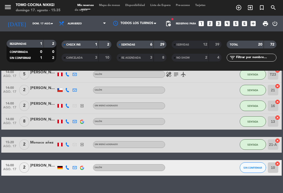
click at [111, 11] on div "Mis reservas Mapa de mesas Disponibilidad Lista de Espera Pre-acceso Tarjetas d…" at bounding box center [142, 7] width 134 height 9
click at [107, 7] on span "Mapa de mesas" at bounding box center [109, 5] width 26 height 3
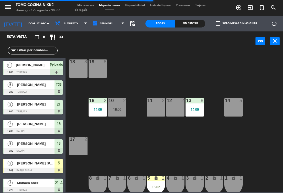
click at [106, 24] on span "1er Nivel" at bounding box center [106, 23] width 13 height 3
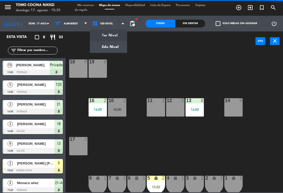
click at [103, 49] on ng-component "menu Tomo Cocina Nikkei [PERSON_NAME] 17. [PERSON_NAME] - 15:35 Mis reservas Ma…" at bounding box center [141, 96] width 283 height 192
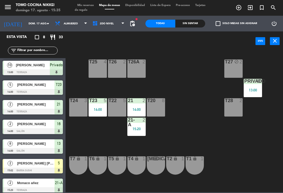
click at [94, 73] on div "T25 4" at bounding box center [97, 68] width 18 height 18
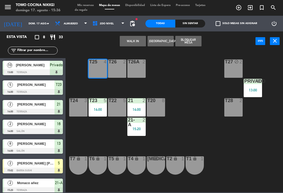
click at [219, 152] on div "T27 block 2 T25 4 T26A 2 T26 2 Privado 10 13:00 T24 3 T23 5 14:00 T22 5 21 2 14…" at bounding box center [175, 121] width 214 height 142
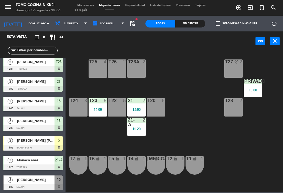
scroll to position [23, 0]
click at [131, 106] on div "21 2 14:00" at bounding box center [136, 107] width 18 height 18
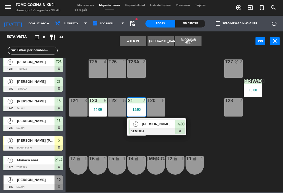
click at [157, 123] on span "[PERSON_NAME]" at bounding box center [159, 123] width 34 height 5
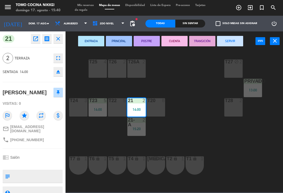
click at [236, 42] on button "SERVIR" at bounding box center [230, 41] width 26 height 10
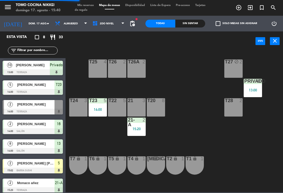
click at [207, 72] on div "T27 block 2 T25 4 T26A 2 T26 2 Privado 10 13:00 T24 3 T23 5 14:00 T22 5 21 3 T2…" at bounding box center [175, 121] width 214 height 142
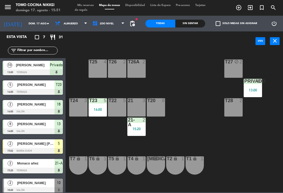
click at [250, 85] on div "Privado 10 13:00" at bounding box center [252, 88] width 18 height 18
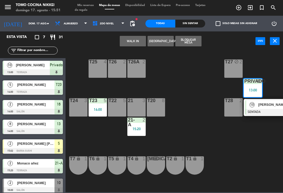
click at [260, 106] on span "[PERSON_NAME]" at bounding box center [275, 104] width 34 height 5
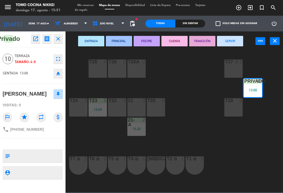
click at [232, 42] on button "SERVIR" at bounding box center [230, 41] width 26 height 10
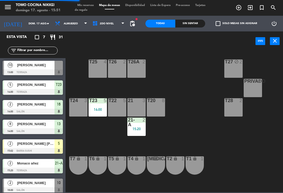
click at [196, 130] on div "T27 block 2 T25 4 T26A 2 T26 2 Privado 8 T24 3 T23 5 14:00 T22 5 21 3 T20 8 T28…" at bounding box center [175, 121] width 214 height 142
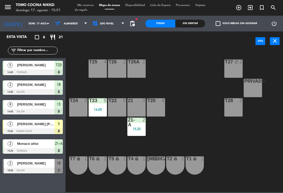
click at [137, 131] on div "15:20" at bounding box center [136, 129] width 18 height 4
click at [190, 108] on div "T27 block 2 T25 4 T26A 2 T26 2 Privado 8 T24 3 T23 5 14:00 T22 5 21 3 T20 8 T28…" at bounding box center [175, 121] width 214 height 142
click at [101, 108] on div "14:00" at bounding box center [97, 110] width 18 height 4
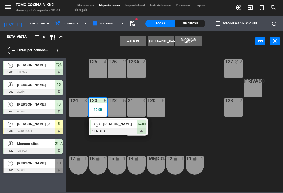
click at [134, 130] on div at bounding box center [118, 131] width 56 height 6
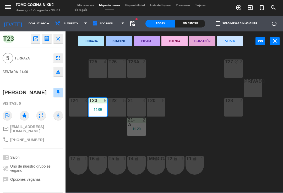
click at [233, 42] on button "SERVIR" at bounding box center [230, 41] width 26 height 10
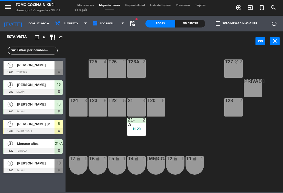
click at [199, 90] on div "T27 block 2 T25 4 T26A 2 T26 2 Privado 8 T24 3 T23 8 T22 5 21 3 T20 8 T28 2 21-…" at bounding box center [175, 121] width 214 height 142
click at [137, 129] on div "15:20" at bounding box center [136, 129] width 18 height 4
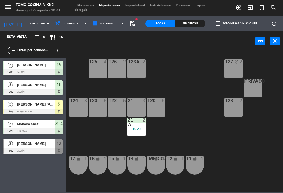
click at [226, 150] on div "T27 block 2 T25 4 T26A 2 T26 2 Privado 8 T24 3 T23 8 T22 5 21 3 T20 8 T28 2 21-…" at bounding box center [175, 121] width 214 height 142
click at [53, 182] on div "Esta vista crop_square 5 restaurant 16 filter_list 2 [PERSON_NAME] 14:00 Salón …" at bounding box center [32, 112] width 65 height 162
click at [95, 68] on div "T25 4" at bounding box center [97, 68] width 18 height 18
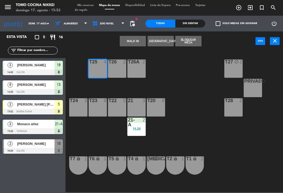
click at [132, 41] on button "WALK IN" at bounding box center [133, 41] width 26 height 10
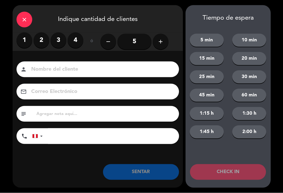
click at [17, 12] on div "close Indique cantidad de clientes" at bounding box center [98, 18] width 170 height 27
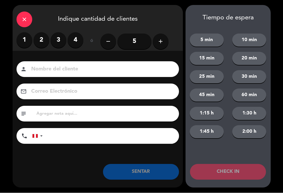
click at [24, 25] on div "close" at bounding box center [24, 20] width 16 height 16
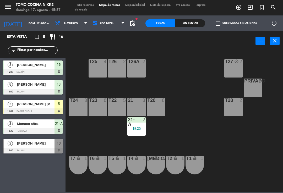
click at [174, 115] on div "T27 block 2 T25 4 T26A 2 T26 2 Privado 8 T24 3 T23 8 T22 5 21 3 T20 8 T28 2 21-…" at bounding box center [175, 121] width 214 height 142
click at [100, 26] on span "2do Nivel" at bounding box center [108, 24] width 37 height 12
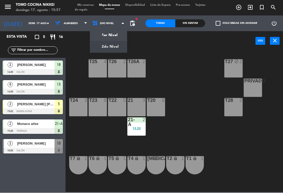
click at [98, 34] on ng-component "menu Tomo Cocina Nikkei [PERSON_NAME] 17. [PERSON_NAME] - 15:57 Mis reservas Ma…" at bounding box center [141, 96] width 283 height 192
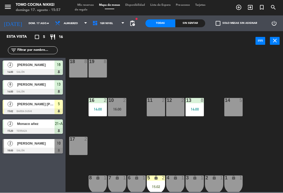
click at [93, 112] on div "16 2 14:00" at bounding box center [97, 107] width 18 height 18
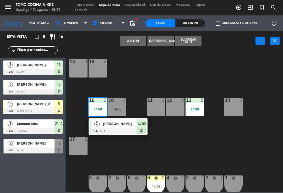
click at [138, 130] on div at bounding box center [118, 131] width 56 height 6
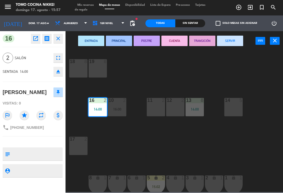
click at [222, 44] on button "SERVIR" at bounding box center [230, 41] width 26 height 10
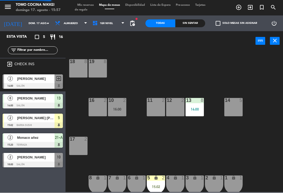
click at [221, 83] on div "18 8 19 8 16 2 10 2 16:00 11 2 12 2 13 8 14:00 14 5 17 2 7 lock 1 8 lock 1 6 lo…" at bounding box center [175, 121] width 214 height 142
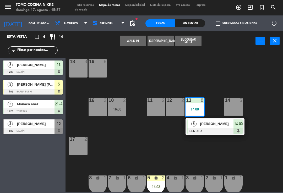
click at [247, 154] on div "18 8 19 8 16 2 10 2 16:00 11 2 12 2 13 8 14:00 8 [PERSON_NAME] SENTADA 14:00 14…" at bounding box center [175, 121] width 214 height 142
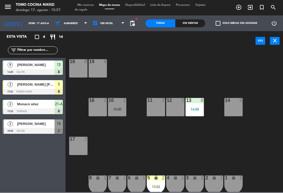
click at [211, 60] on div "18 8 19 8 16 2 10 2 16:00 11 2 12 2 13 8 14:00 14 5 17 2 7 lock 1 8 lock 1 6 lo…" at bounding box center [175, 121] width 214 height 142
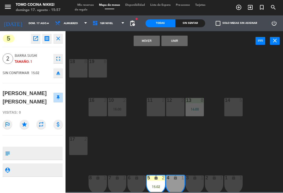
click at [180, 40] on button "Unir" at bounding box center [174, 41] width 26 height 10
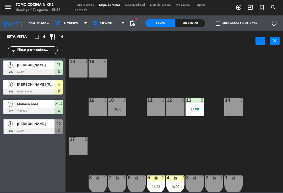
click at [281, 98] on div "18 8 19 8 16 2 10 2 16:00 11 2 12 2 13 8 14:00 14 5 17 2 7 lock 1 8 lock 1 6 lo…" at bounding box center [175, 121] width 214 height 142
click at [21, 191] on div "Esta vista crop_square 4 restaurant 14 filter_list 8 [PERSON_NAME] 14:00 Salón …" at bounding box center [32, 112] width 65 height 162
click at [188, 109] on div "14:00" at bounding box center [194, 110] width 18 height 4
click at [160, 70] on div "18 8 19 8 16 2 10 2 16:00 11 2 12 2 13 8 14:00 14 5 17 2 7 lock 1 8 lock 1 6 lo…" at bounding box center [175, 121] width 214 height 142
click at [177, 174] on div "18 8 19 8 16 2 10 2 16:00 11 2 12 2 13 8 14:00 14 5 17 2 7 lock 1 8 lock 1 6 lo…" at bounding box center [175, 121] width 214 height 142
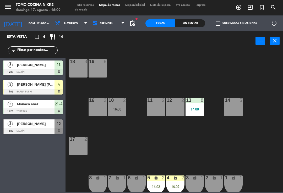
click at [169, 183] on div "4 lock 2 15:02" at bounding box center [175, 185] width 18 height 18
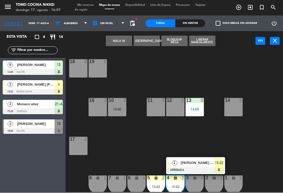
click at [201, 168] on div at bounding box center [195, 170] width 56 height 6
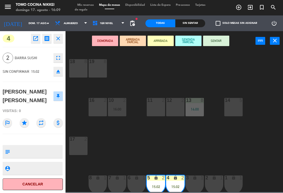
click at [192, 39] on button "SENTADA PARCIAL" at bounding box center [188, 41] width 26 height 10
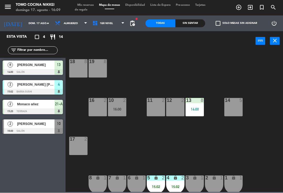
click at [256, 66] on div "18 8 19 8 16 2 10 2 16:00 11 2 12 2 13 8 14:00 14 5 17 2 7 lock 1 8 lock 1 6 lo…" at bounding box center [175, 121] width 214 height 142
click at [175, 181] on div "4 lock 2 15:02" at bounding box center [175, 185] width 18 height 18
click at [231, 134] on div "18 8 19 8 16 2 10 2 16:00 11 2 12 2 13 8 14:00 14 5 17 2 7 lock 1 8 lock 1 6 lo…" at bounding box center [175, 121] width 214 height 142
click at [186, 99] on div "13" at bounding box center [186, 100] width 0 height 5
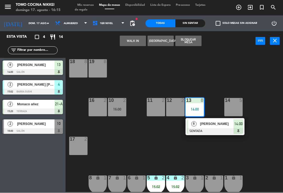
click at [207, 124] on span "[PERSON_NAME]" at bounding box center [217, 123] width 34 height 5
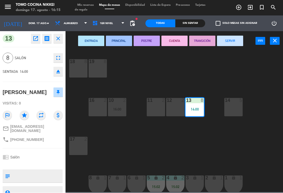
click at [239, 42] on button "SERVIR" at bounding box center [230, 41] width 26 height 10
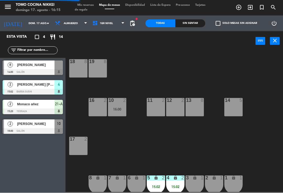
click at [220, 68] on div "18 8 19 8 16 2 10 2 16:00 11 2 12 2 13 8 14 5 17 2 7 lock 1 8 lock 1 6 lock 1 5…" at bounding box center [175, 121] width 214 height 142
click at [118, 26] on span "1er Nivel" at bounding box center [108, 24] width 37 height 12
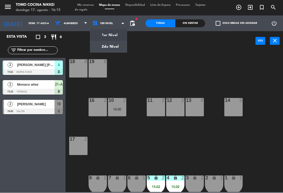
click at [165, 57] on div "18 8 19 8 16 2 10 2 16:00 11 2 12 2 13 8 14 5 17 2 7 lock 1 8 lock 1 6 lock 1 5…" at bounding box center [175, 121] width 214 height 142
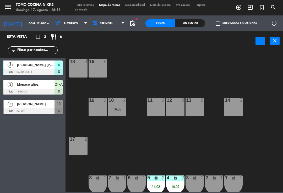
click at [93, 6] on span "Mis reservas" at bounding box center [86, 5] width 22 height 3
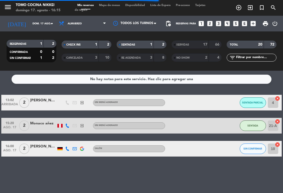
click at [258, 147] on span "SIN CONFIRMAR" at bounding box center [252, 148] width 19 height 3
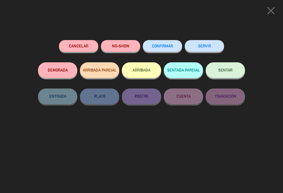
click at [126, 44] on button "NO-SHOW" at bounding box center [120, 46] width 39 height 12
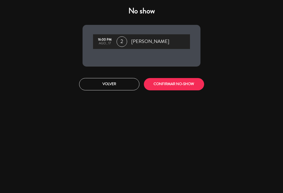
click at [190, 90] on button "CONFIRMAR NO-SHOW" at bounding box center [174, 84] width 60 height 12
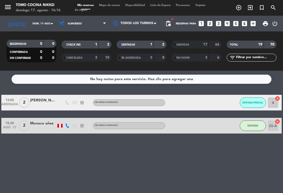
click at [255, 125] on span "SENTADA" at bounding box center [252, 125] width 11 height 3
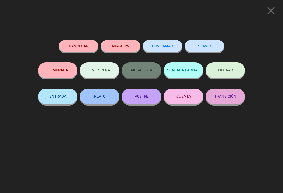
click at [213, 45] on button "SERVIR" at bounding box center [204, 46] width 39 height 12
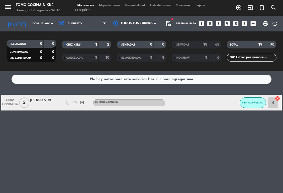
click at [199, 47] on div "18" at bounding box center [202, 45] width 10 height 6
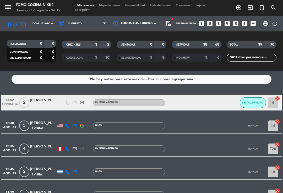
click at [46, 21] on input "dom. 17 ago." at bounding box center [48, 24] width 36 height 8
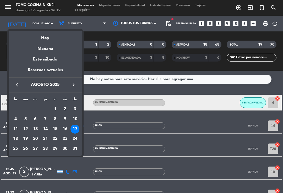
click at [54, 47] on div "Mañana" at bounding box center [45, 46] width 73 height 11
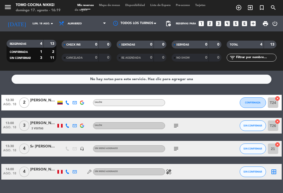
click at [100, 25] on span "Almuerzo" at bounding box center [82, 24] width 52 height 12
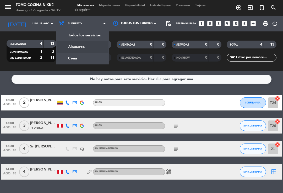
click at [93, 60] on div "menu Tomo Cocina Nikkei [PERSON_NAME] 17. [PERSON_NAME] - 16:19 Mis reservas Ma…" at bounding box center [141, 35] width 283 height 71
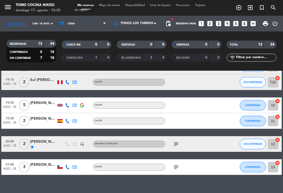
scroll to position [153, 0]
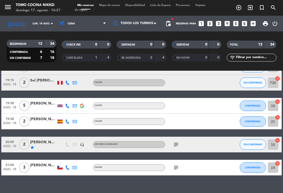
click at [43, 27] on input "lun. 18 ago." at bounding box center [48, 24] width 36 height 8
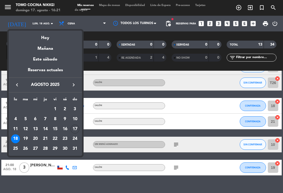
click at [62, 37] on div "Hoy" at bounding box center [45, 36] width 73 height 11
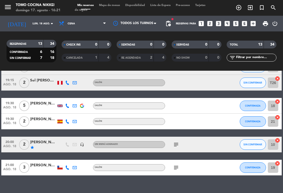
type input "dom. 17 ago."
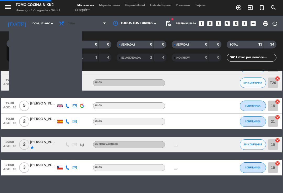
click at [92, 24] on span "Cena" at bounding box center [82, 24] width 52 height 12
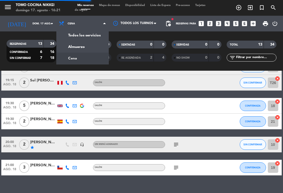
scroll to position [0, 0]
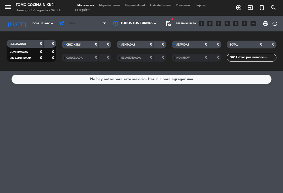
click at [95, 29] on span "Cena" at bounding box center [82, 24] width 52 height 12
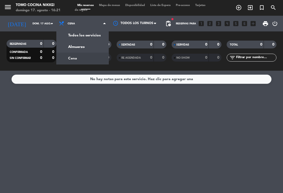
click at [90, 49] on div "menu Tomo Cocina Nikkei [PERSON_NAME] 17. [PERSON_NAME] - 16:21 Mis reservas Ma…" at bounding box center [141, 35] width 283 height 71
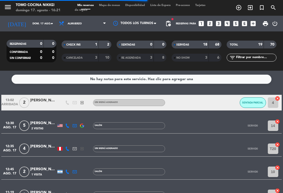
click at [252, 103] on span "SENTADA PARCIAL" at bounding box center [252, 102] width 21 height 3
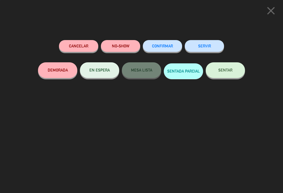
click at [229, 67] on button "SENTAR" at bounding box center [224, 70] width 39 height 16
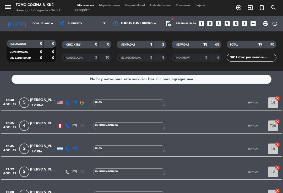
click at [109, 7] on span "Mapa de mesas" at bounding box center [109, 5] width 26 height 3
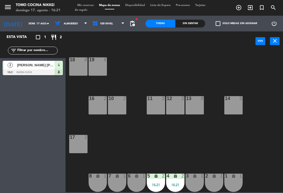
scroll to position [2, 0]
click at [264, 162] on div "18 8 19 8 16 2 10 2 11 2 12 2 13 8 14 5 17 2 7 lock 1 8 lock 1 6 lock 1 5 lock …" at bounding box center [175, 121] width 214 height 142
click at [162, 60] on div "18 8 19 8 16 2 10 2 11 2 12 2 13 8 14 5 17 2 7 lock 1 8 lock 1 6 lock 1 5 lock …" at bounding box center [175, 121] width 214 height 142
click at [170, 57] on div "18 8 19 8 16 2 10 2 11 2 12 2 13 8 14 5 17 2 7 lock 1 8 lock 1 6 lock 1 5 lock …" at bounding box center [175, 121] width 214 height 142
click at [219, 190] on div "2 lock 1" at bounding box center [214, 183] width 18 height 18
